Goal: Information Seeking & Learning: Learn about a topic

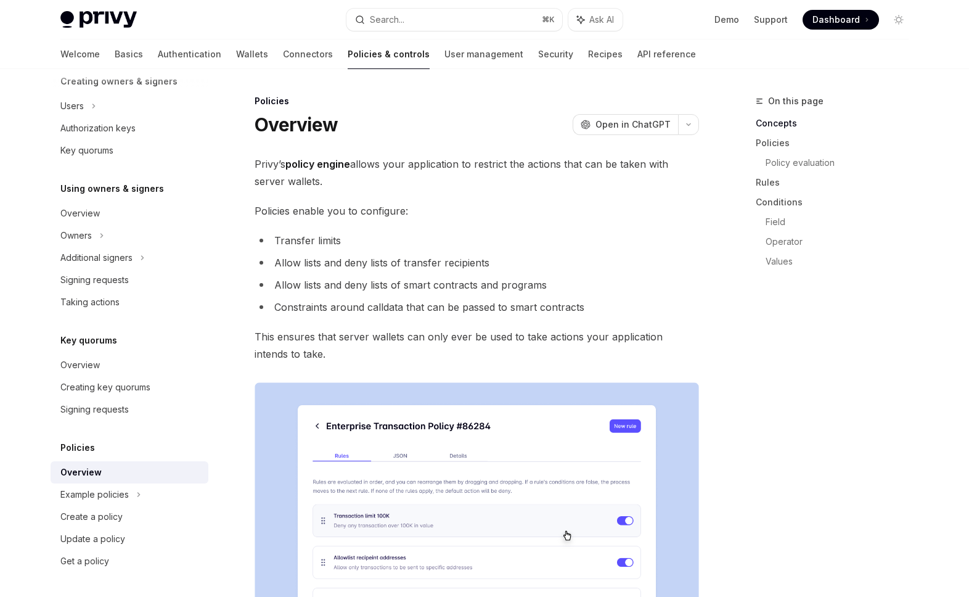
click at [441, 166] on span "Privy’s policy engine allows your application to restrict the actions that can …" at bounding box center [477, 172] width 445 height 35
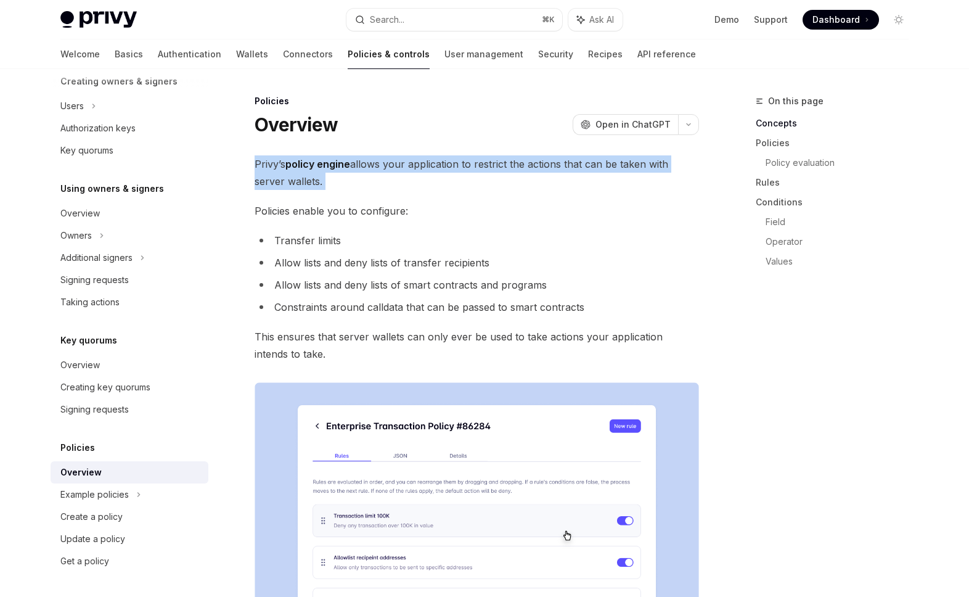
click at [441, 166] on span "Privy’s policy engine allows your application to restrict the actions that can …" at bounding box center [477, 172] width 445 height 35
click at [448, 182] on span "Privy’s policy engine allows your application to restrict the actions that can …" at bounding box center [477, 172] width 445 height 35
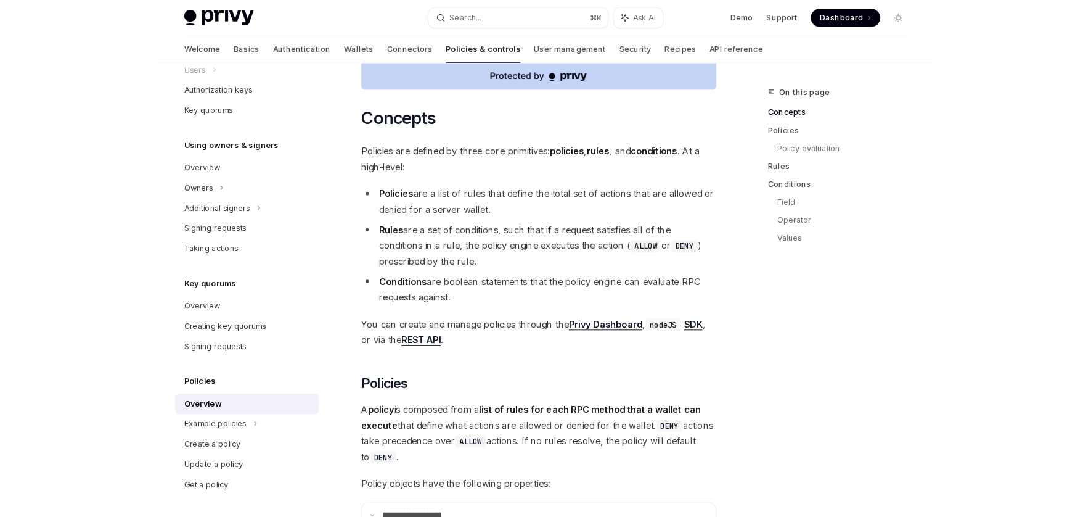
scroll to position [591, 0]
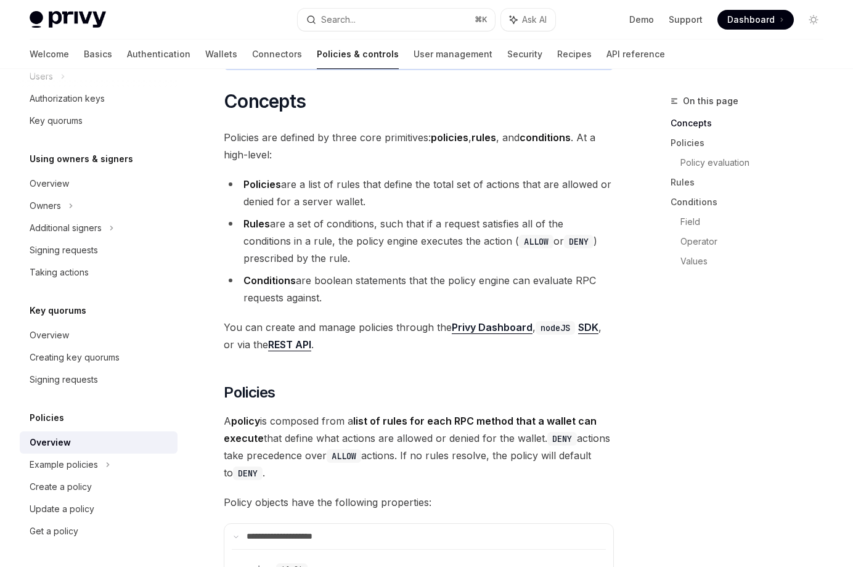
type textarea "*"
